Goal: Transaction & Acquisition: Purchase product/service

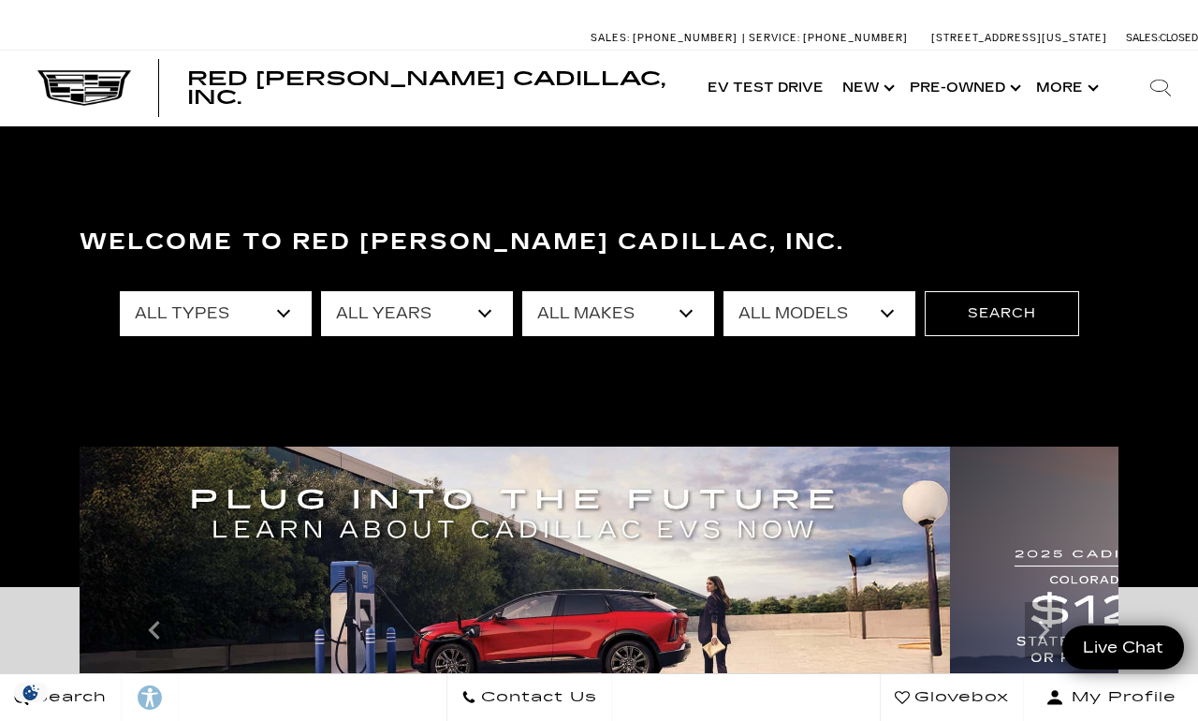
click at [948, 83] on link "Show Pre-Owned" at bounding box center [963, 88] width 126 height 75
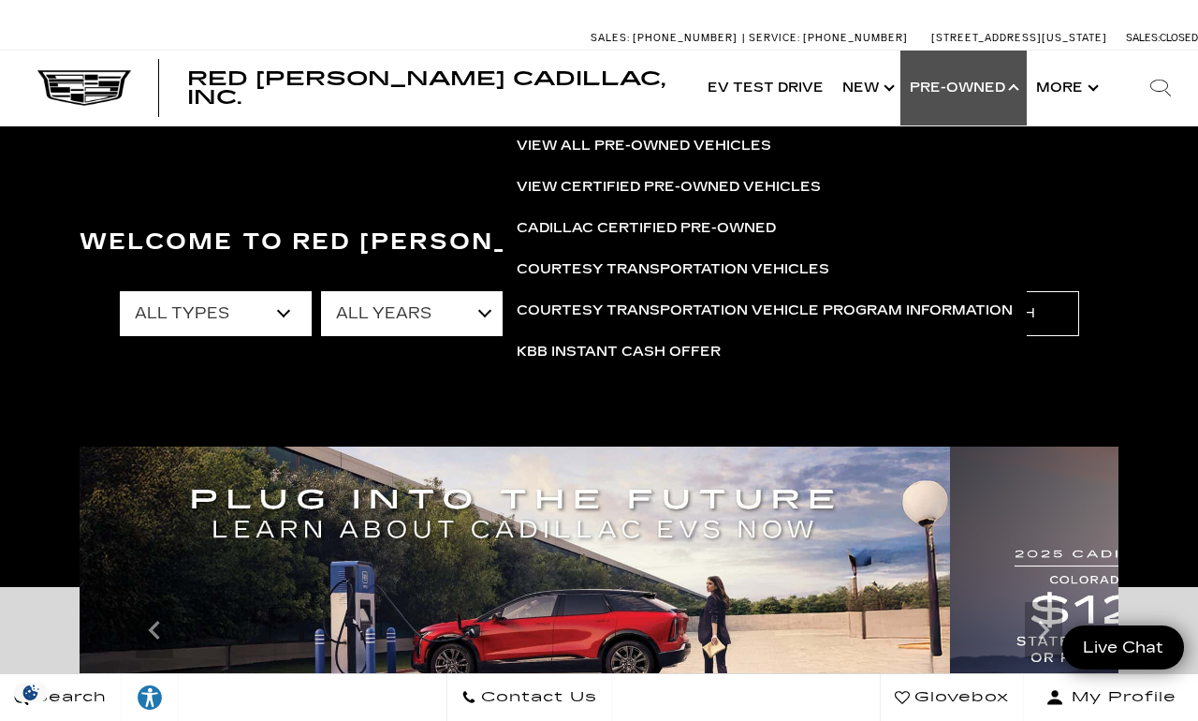
click at [564, 188] on link "View Certified Pre-Owned Vehicles" at bounding box center [765, 187] width 524 height 41
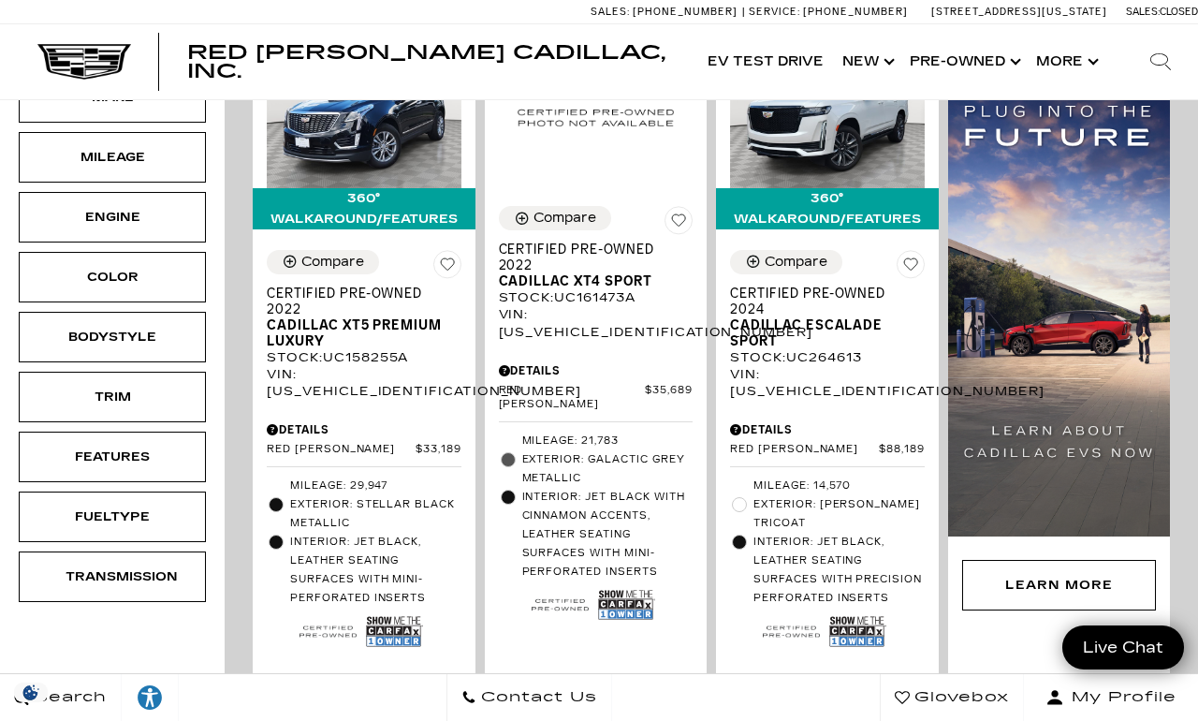
scroll to position [491, 0]
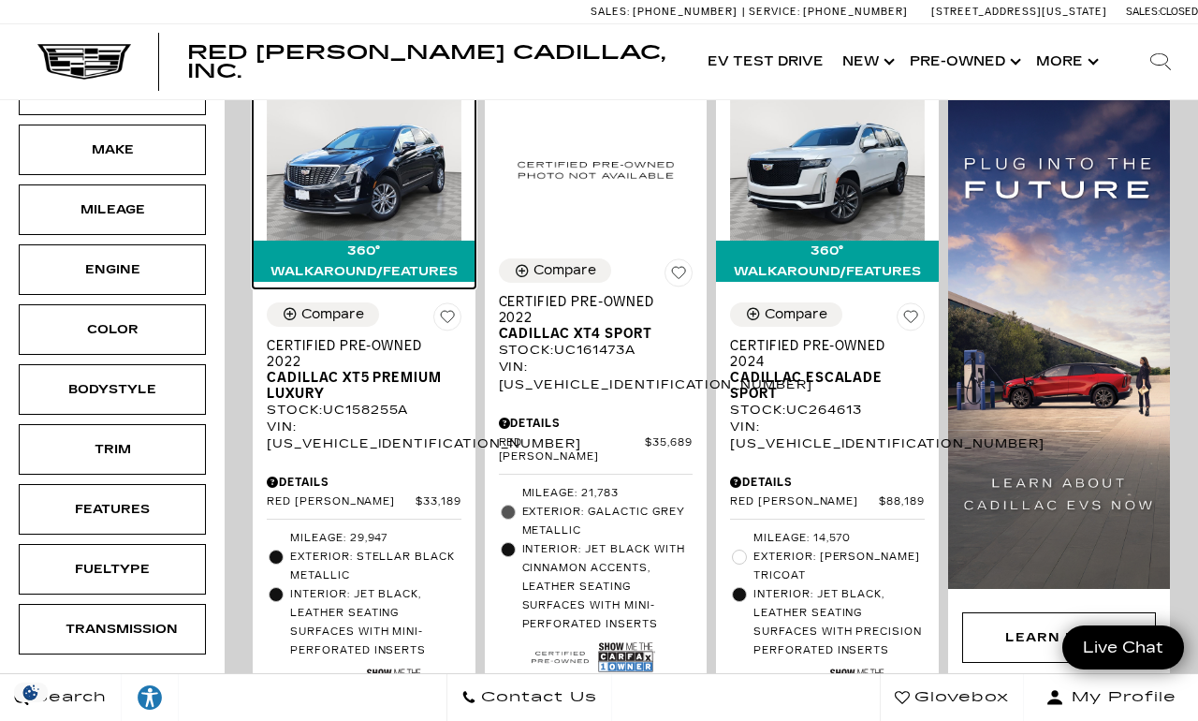
click at [348, 172] on img at bounding box center [364, 168] width 195 height 146
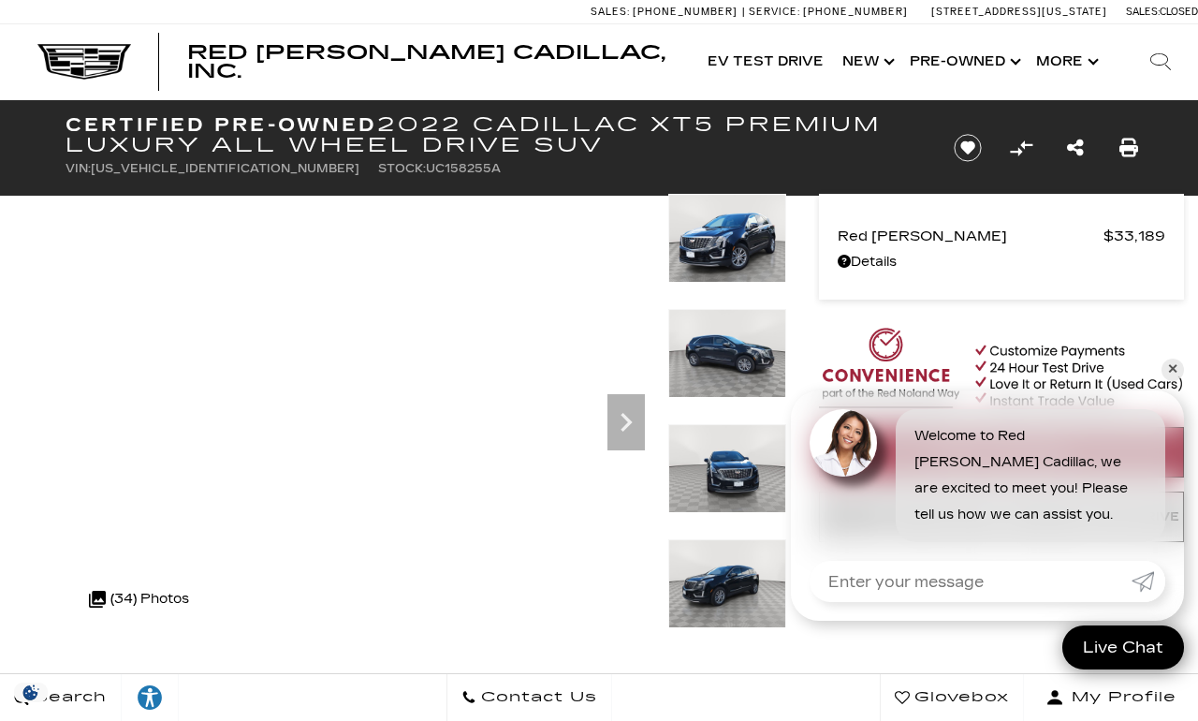
click at [1144, 371] on img at bounding box center [1001, 370] width 365 height 85
click at [850, 247] on span "Red Noland Price" at bounding box center [971, 236] width 266 height 26
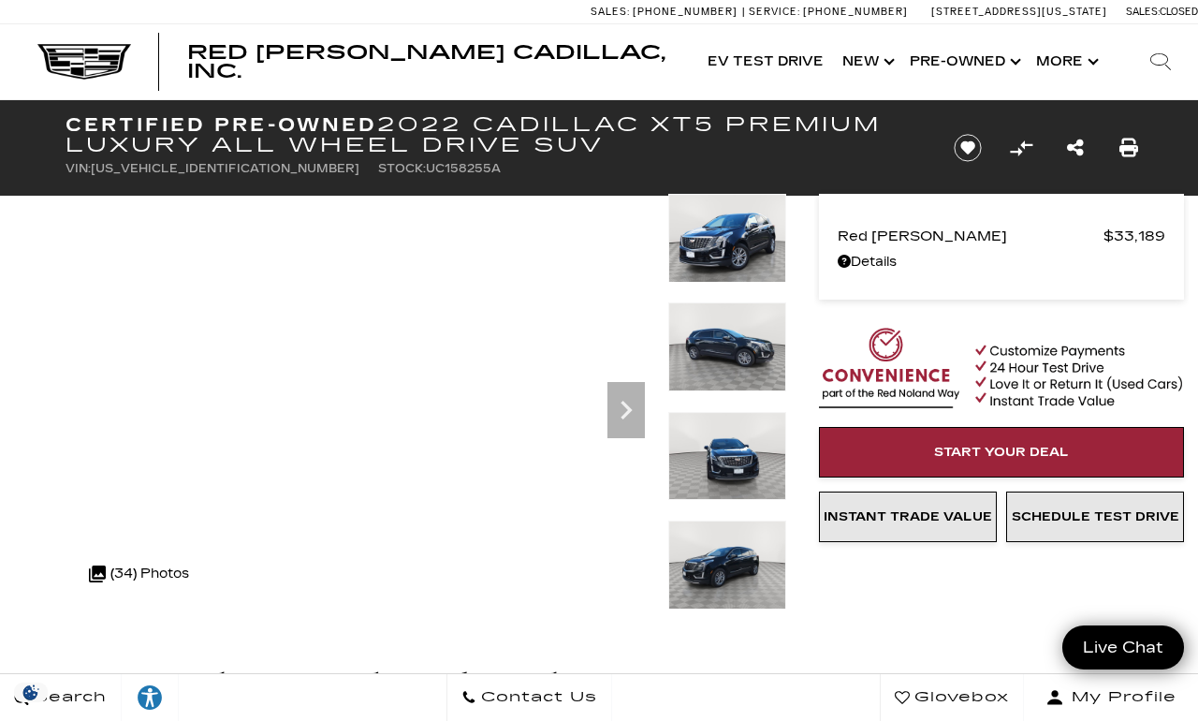
click at [872, 258] on link "Details" at bounding box center [1002, 262] width 328 height 26
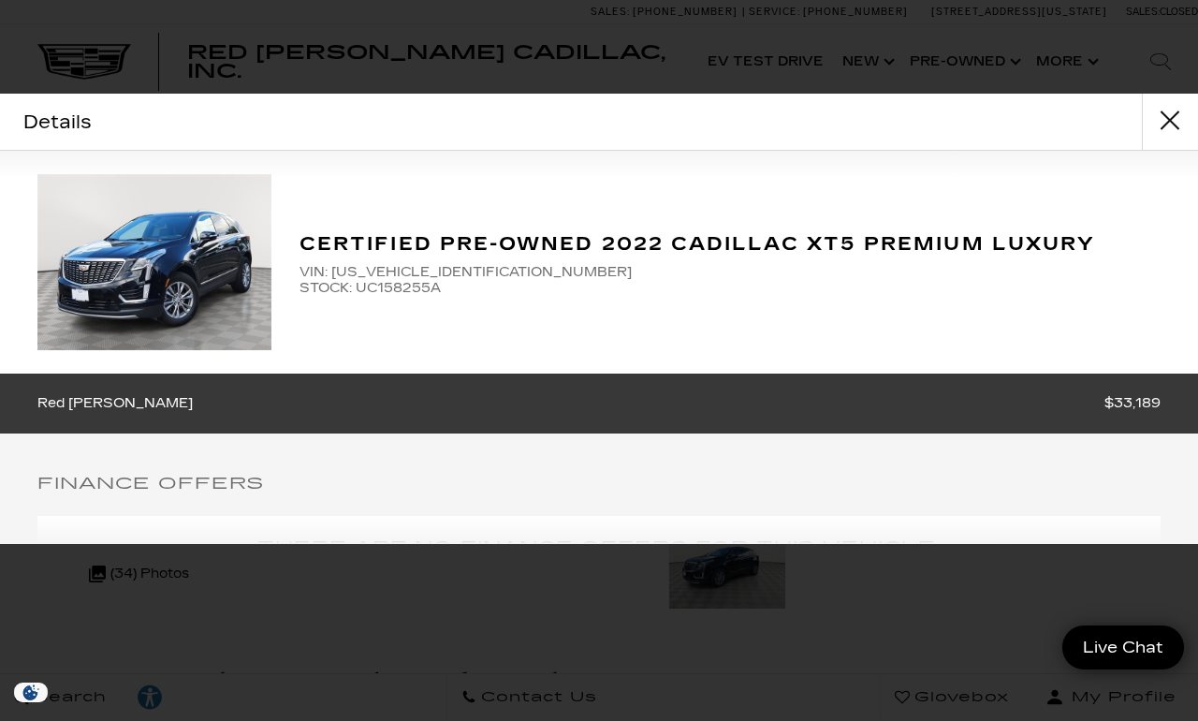
click at [1174, 117] on button "close" at bounding box center [1170, 122] width 56 height 56
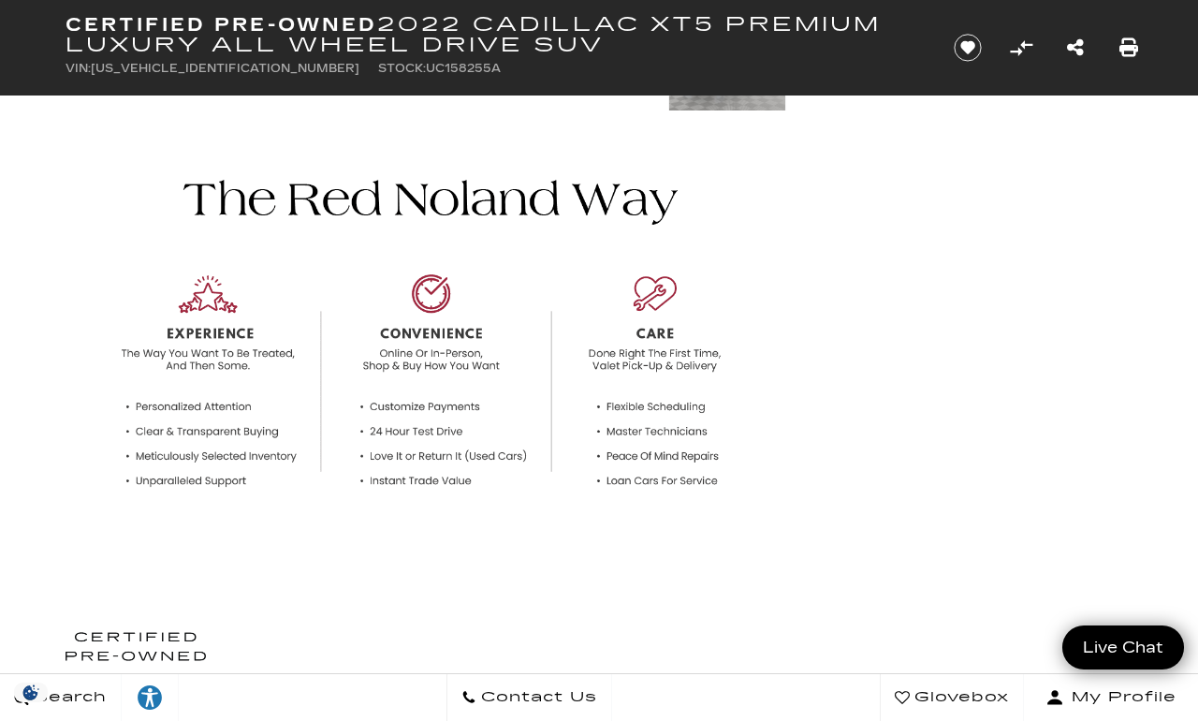
scroll to position [334, 0]
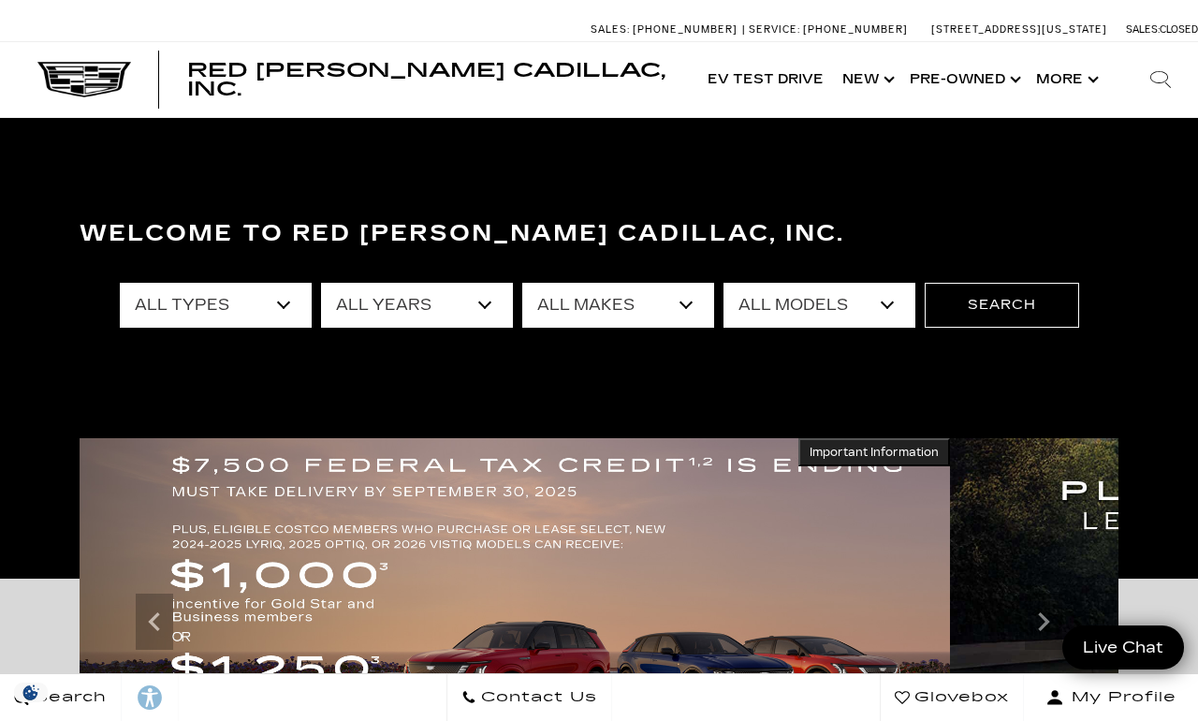
scroll to position [8, 0]
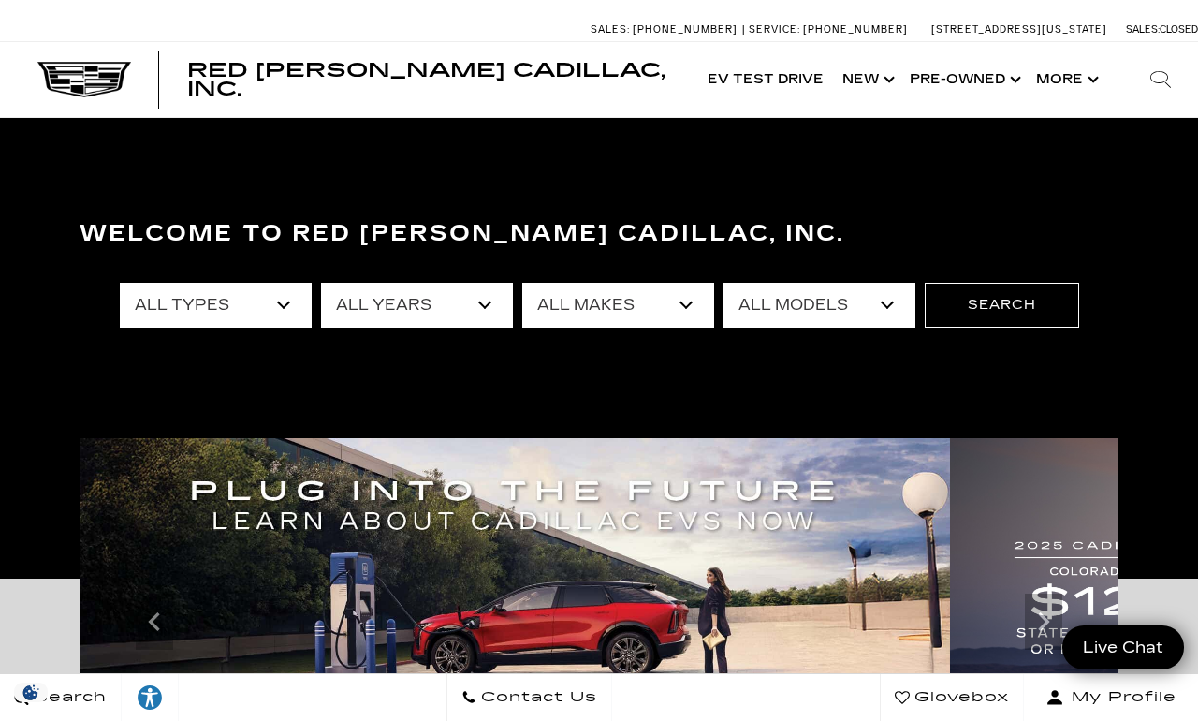
click at [959, 63] on link "Show Pre-Owned" at bounding box center [963, 79] width 126 height 75
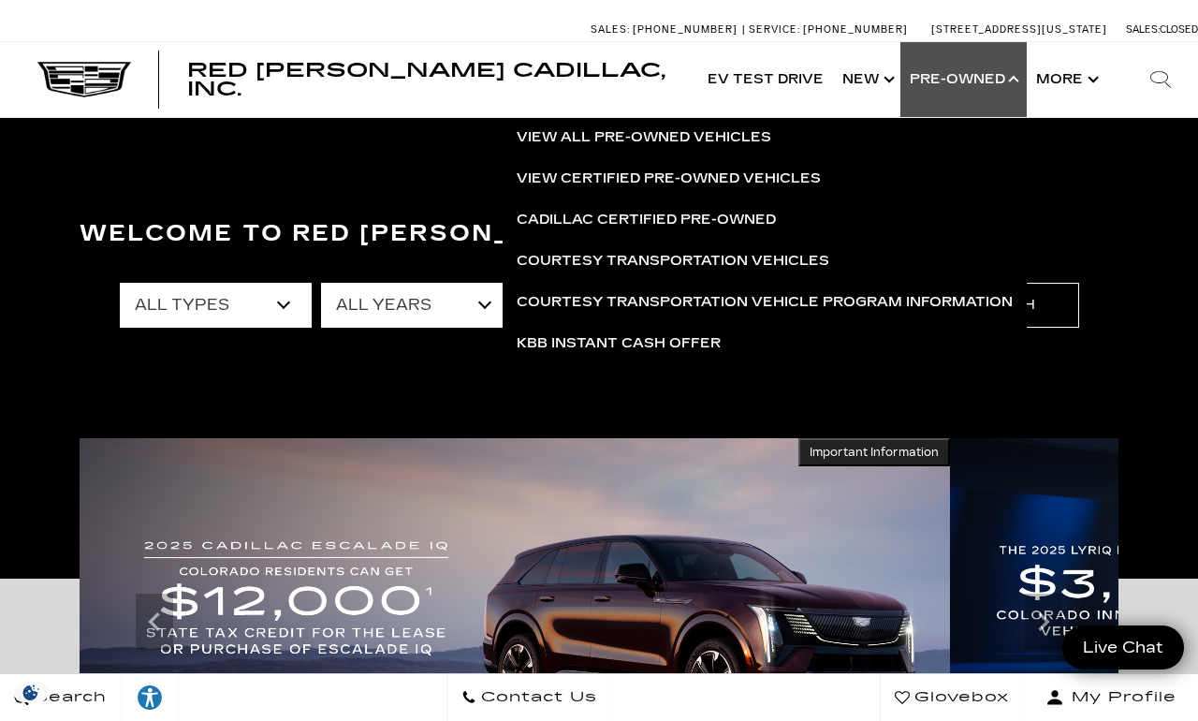
click at [664, 181] on link "View Certified Pre-Owned Vehicles" at bounding box center [765, 178] width 524 height 41
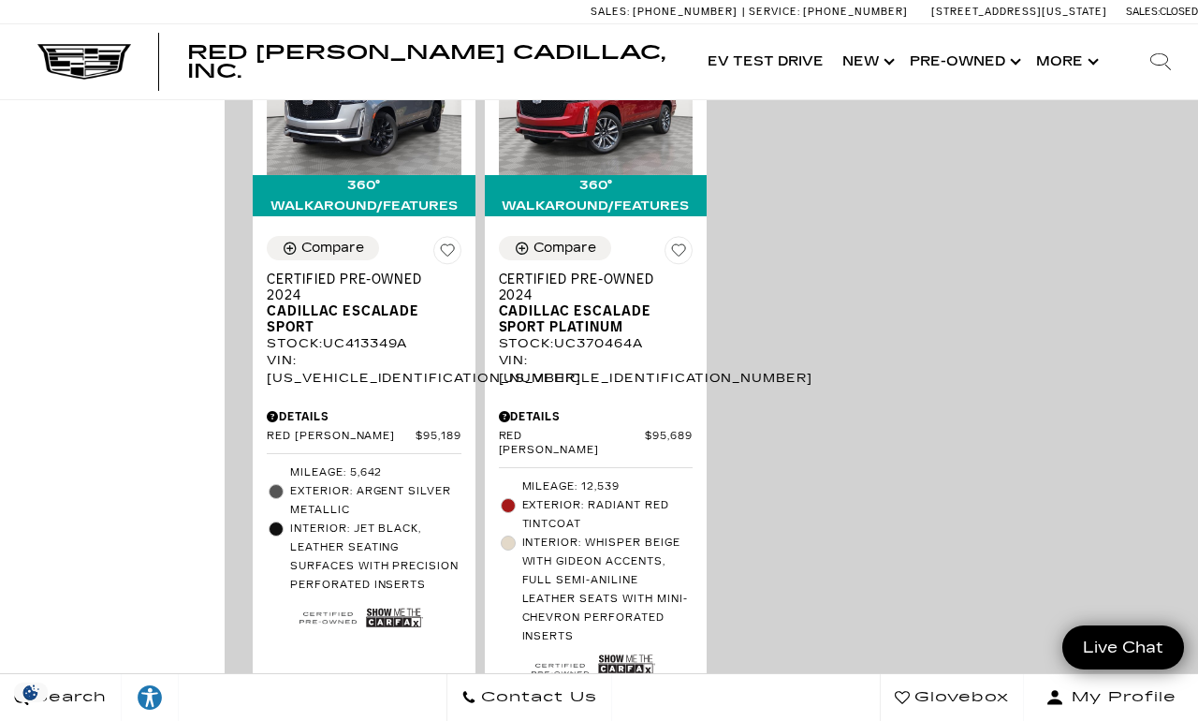
scroll to position [1330, 0]
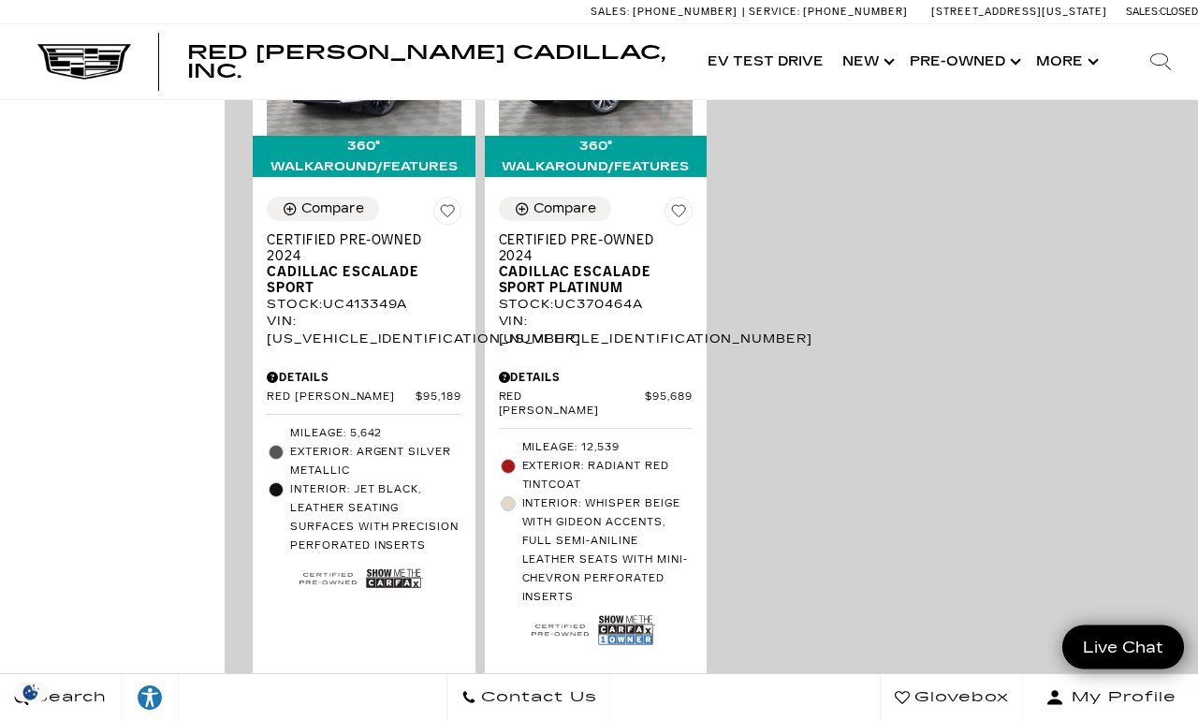
click at [530, 386] on div "Details" at bounding box center [596, 377] width 195 height 17
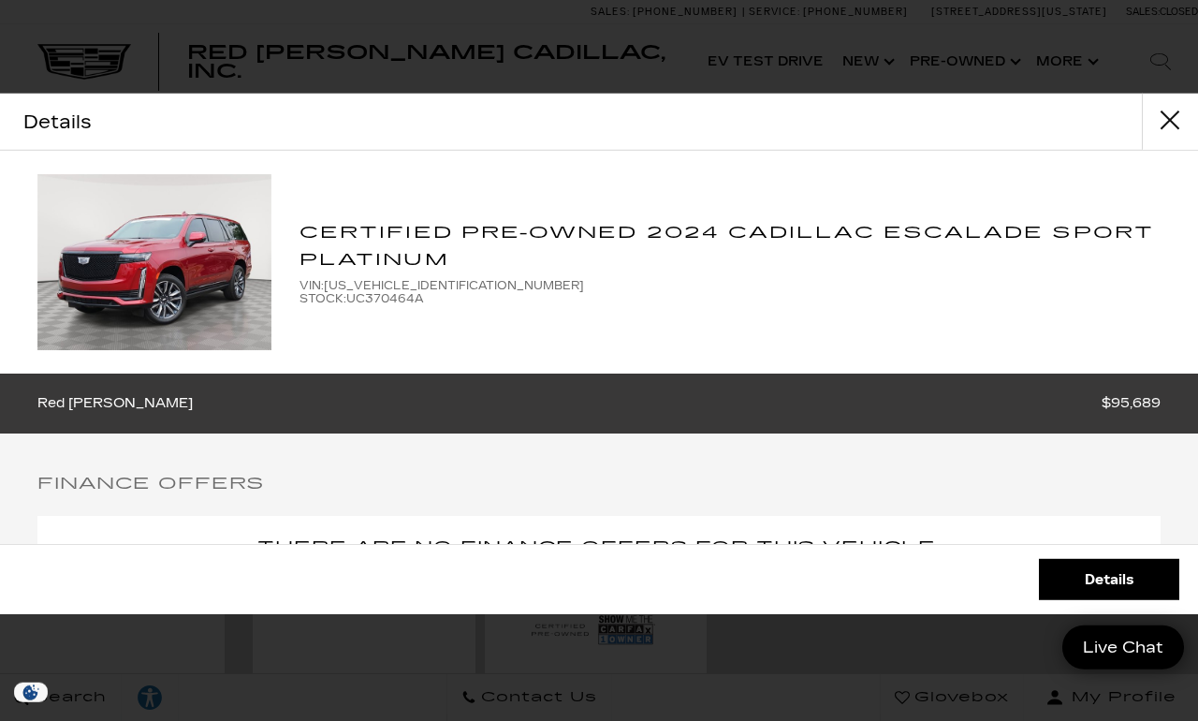
click at [1160, 102] on button "close" at bounding box center [1170, 122] width 56 height 56
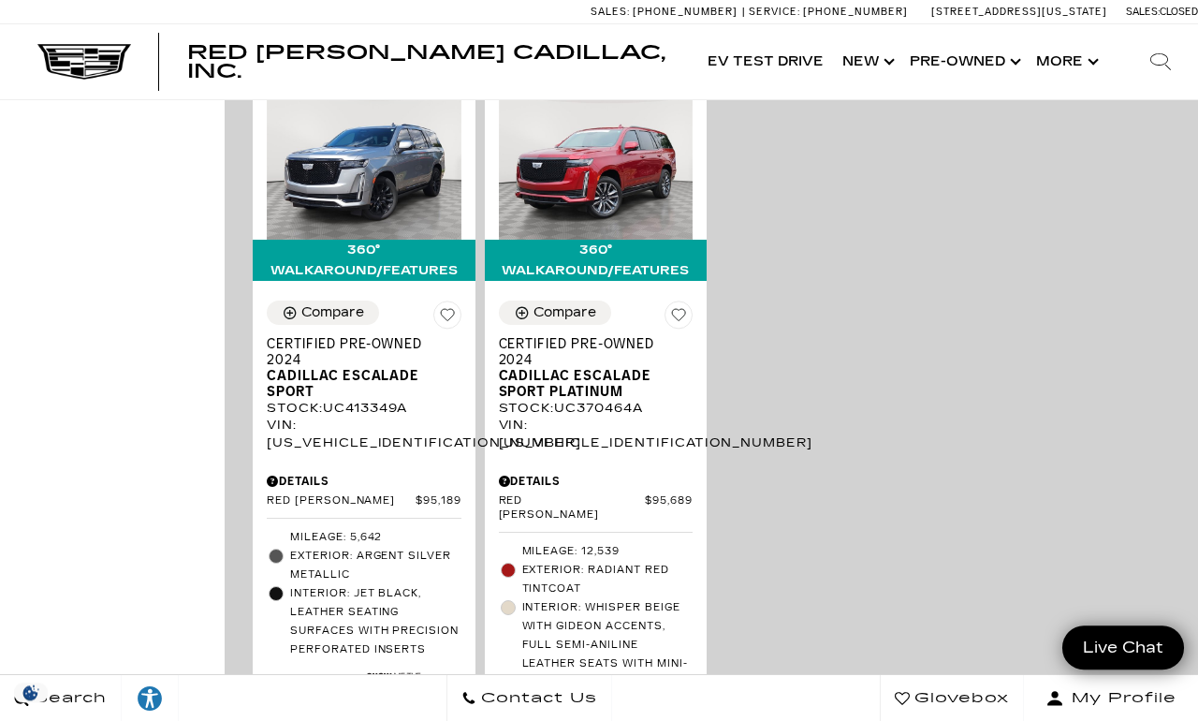
scroll to position [1226, 0]
